Goal: Task Accomplishment & Management: Manage account settings

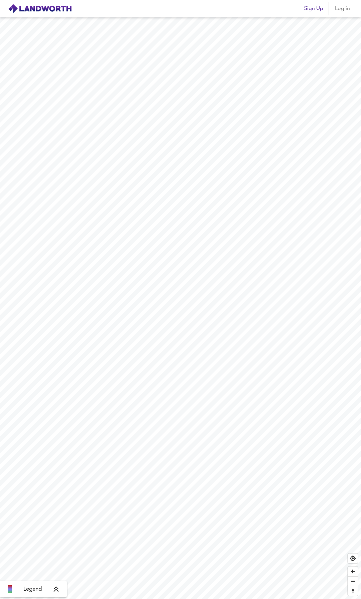
click at [344, 13] on span "Log in" at bounding box center [342, 8] width 16 height 9
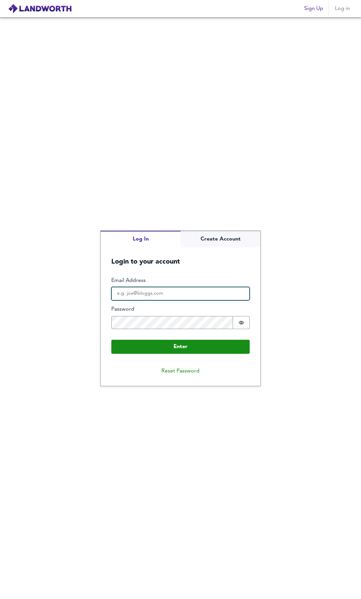
type input "[EMAIL_ADDRESS][DOMAIN_NAME]"
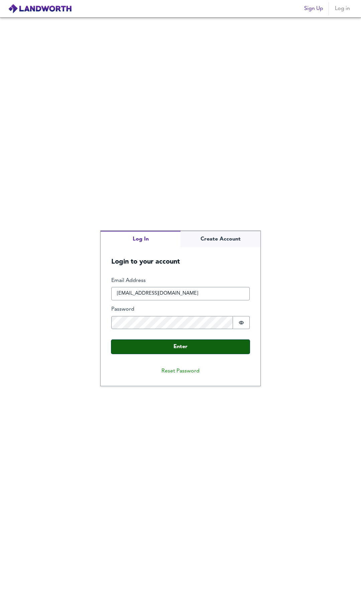
click at [188, 350] on button "Enter" at bounding box center [180, 347] width 138 height 14
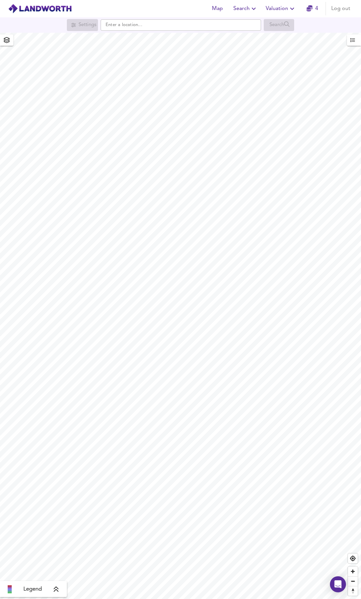
click at [56, 592] on icon at bounding box center [56, 589] width 6 height 7
click at [60, 542] on icon at bounding box center [61, 541] width 5 height 5
click at [61, 592] on div "Legend" at bounding box center [33, 589] width 63 height 8
click at [63, 541] on icon at bounding box center [61, 541] width 6 height 7
click at [58, 590] on icon at bounding box center [56, 589] width 6 height 7
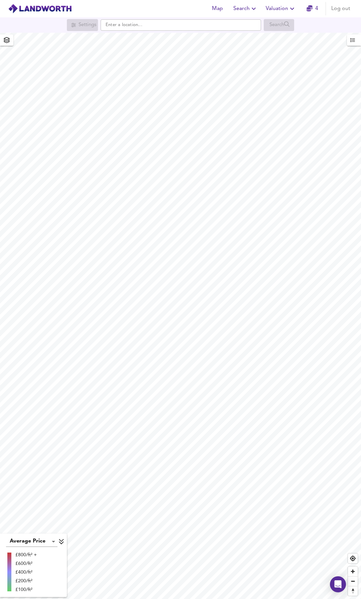
click at [61, 536] on div "Average Price landworth £800/ft² + £600/ft² £400/ft² £200/ft² £100/ft²" at bounding box center [33, 564] width 67 height 63
click at [61, 539] on icon at bounding box center [61, 541] width 6 height 7
